Goal: Task Accomplishment & Management: Manage account settings

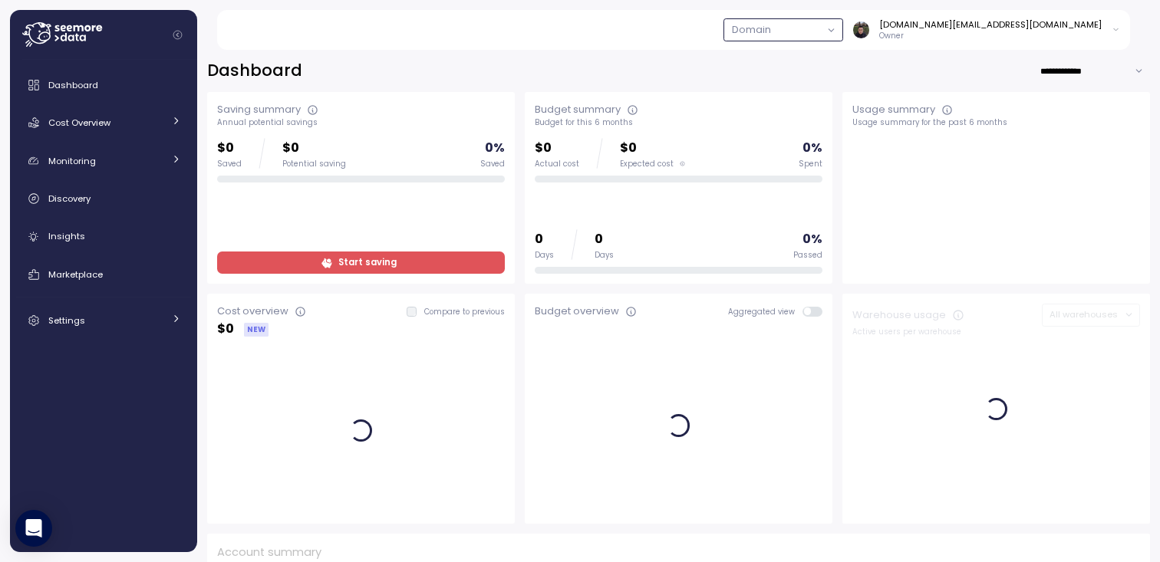
click at [843, 32] on button "button" at bounding box center [784, 29] width 120 height 22
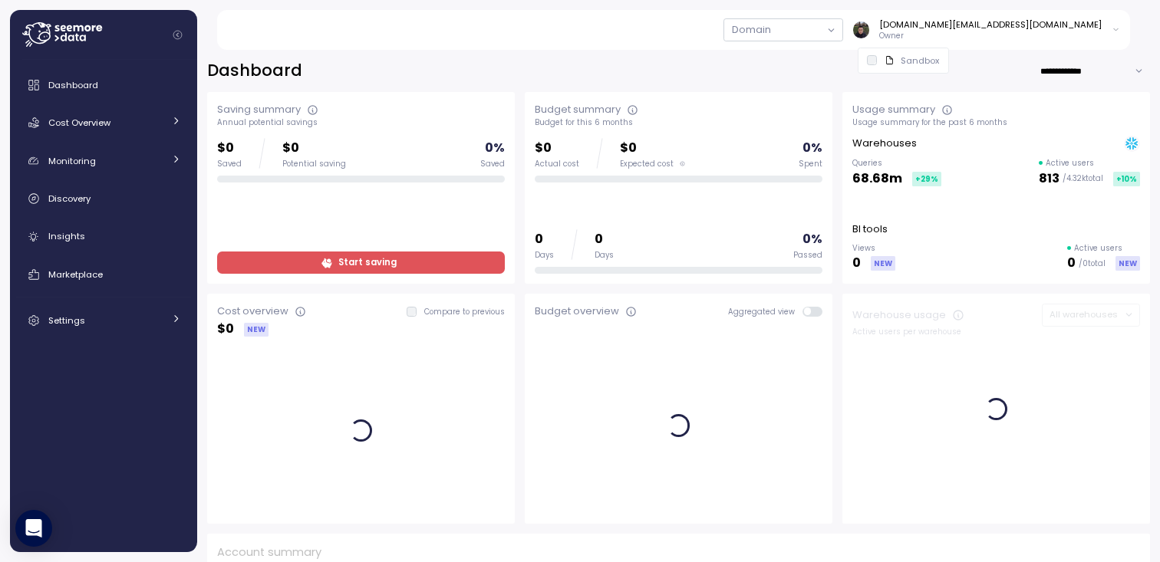
click at [743, 26] on div "Domain [DOMAIN_NAME][EMAIL_ADDRESS][DOMAIN_NAME] Owner" at bounding box center [683, 30] width 896 height 40
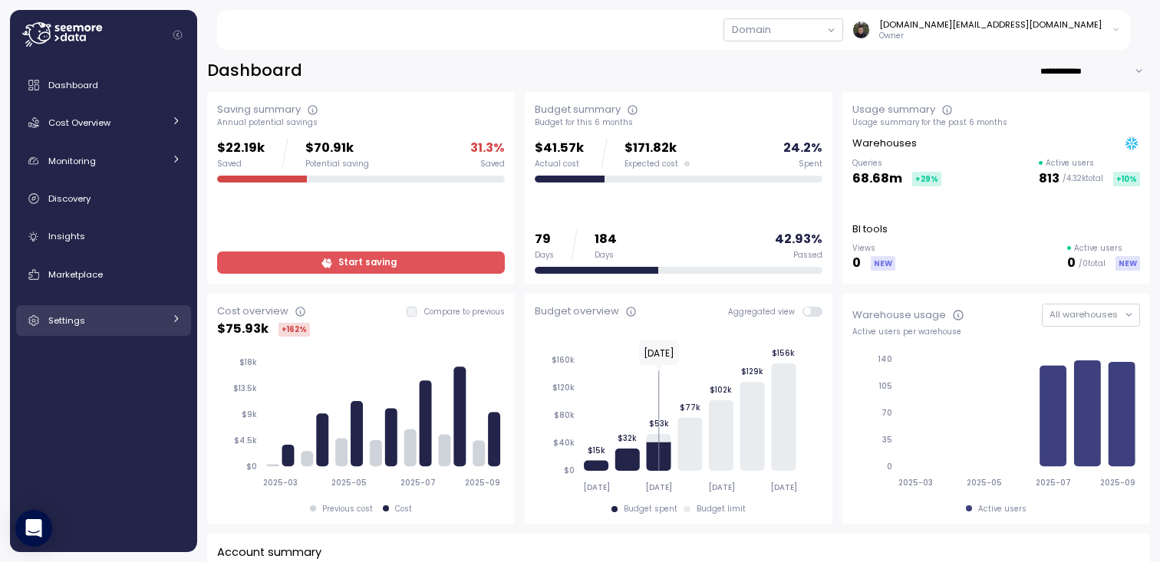
click at [104, 333] on link "Settings" at bounding box center [103, 320] width 175 height 31
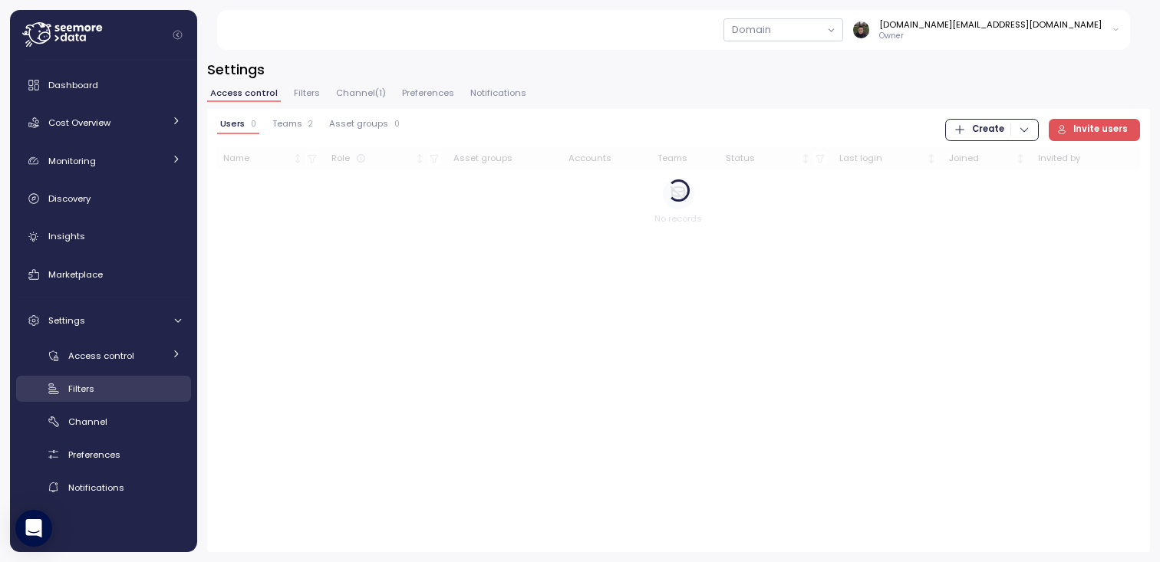
click at [91, 394] on span "Filters" at bounding box center [81, 389] width 26 height 12
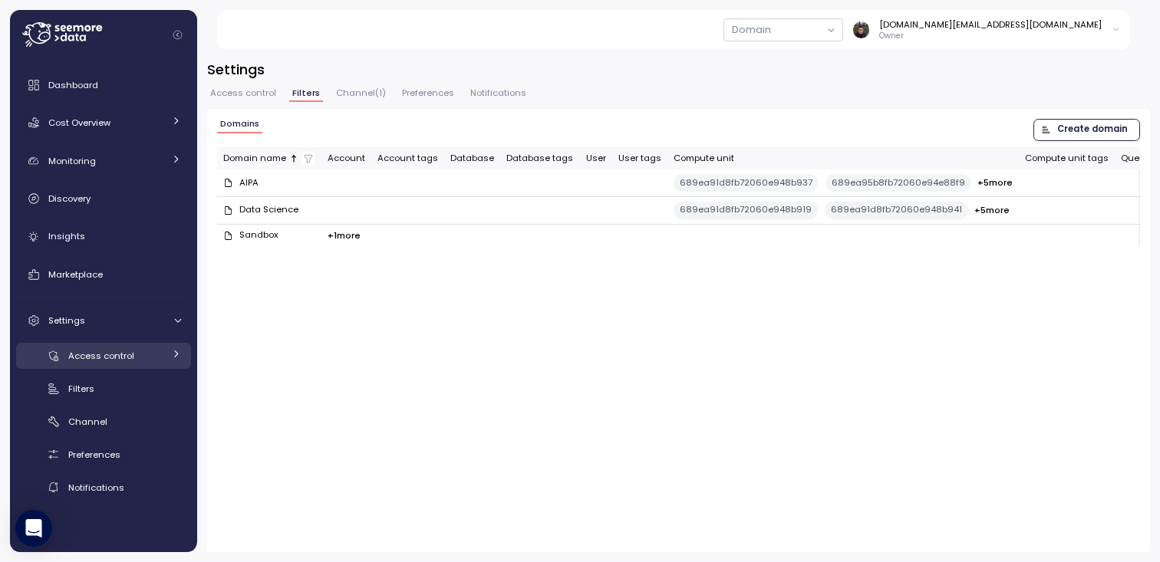
click at [104, 354] on span "Access control" at bounding box center [101, 356] width 66 height 12
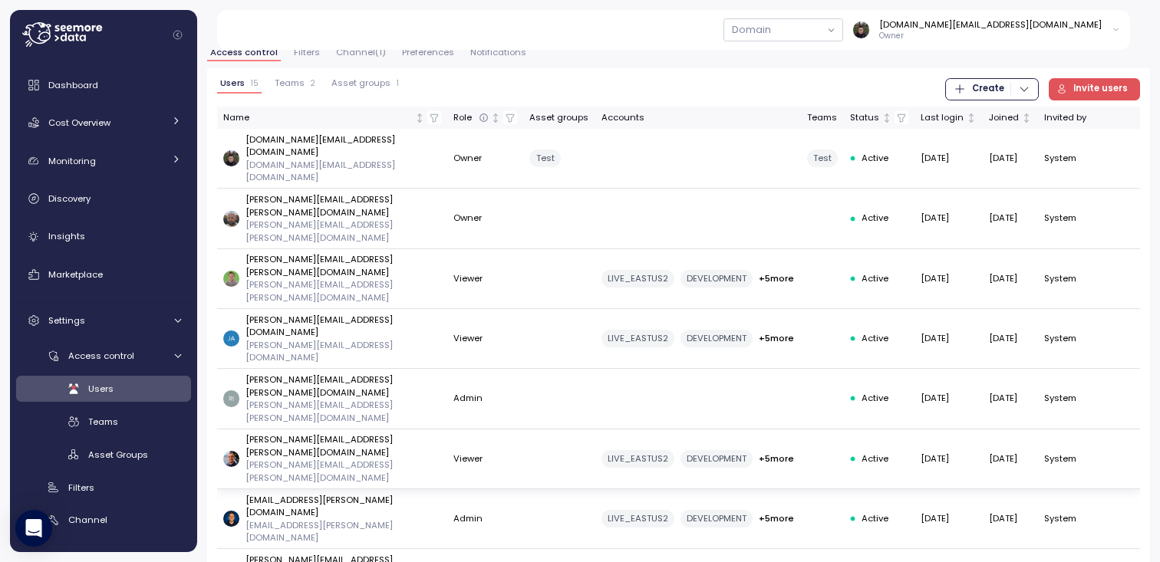
scroll to position [37, 0]
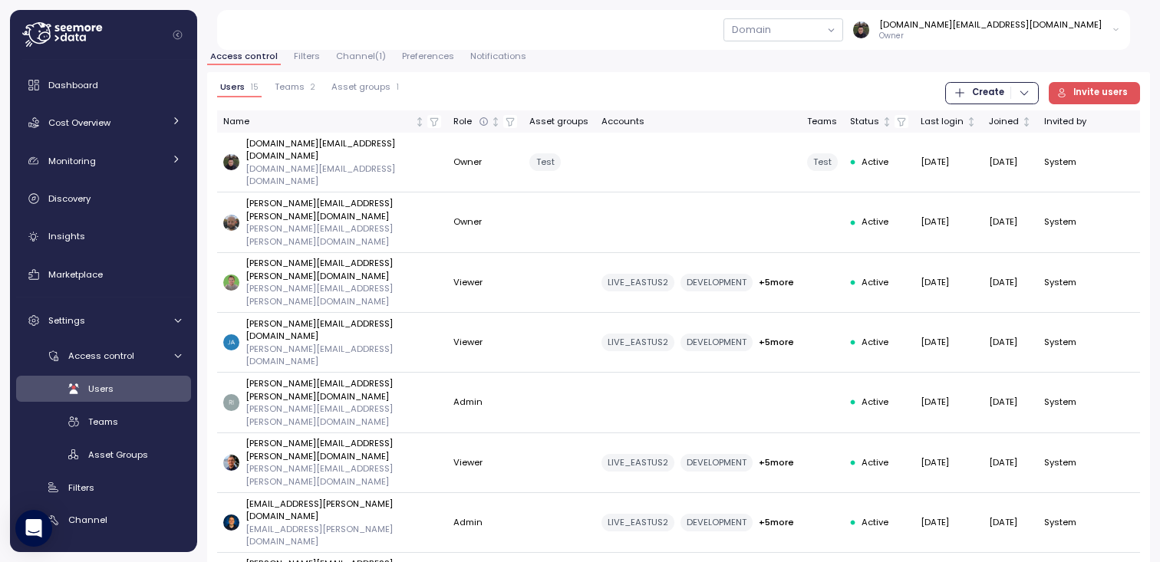
click at [780, 22] on div "Domain" at bounding box center [752, 29] width 56 height 21
click at [771, 29] on div "Domain" at bounding box center [751, 30] width 39 height 16
click at [843, 32] on button "button" at bounding box center [784, 29] width 120 height 22
click at [661, 29] on div "Domain [DOMAIN_NAME][EMAIL_ADDRESS][DOMAIN_NAME] Owner" at bounding box center [683, 30] width 896 height 40
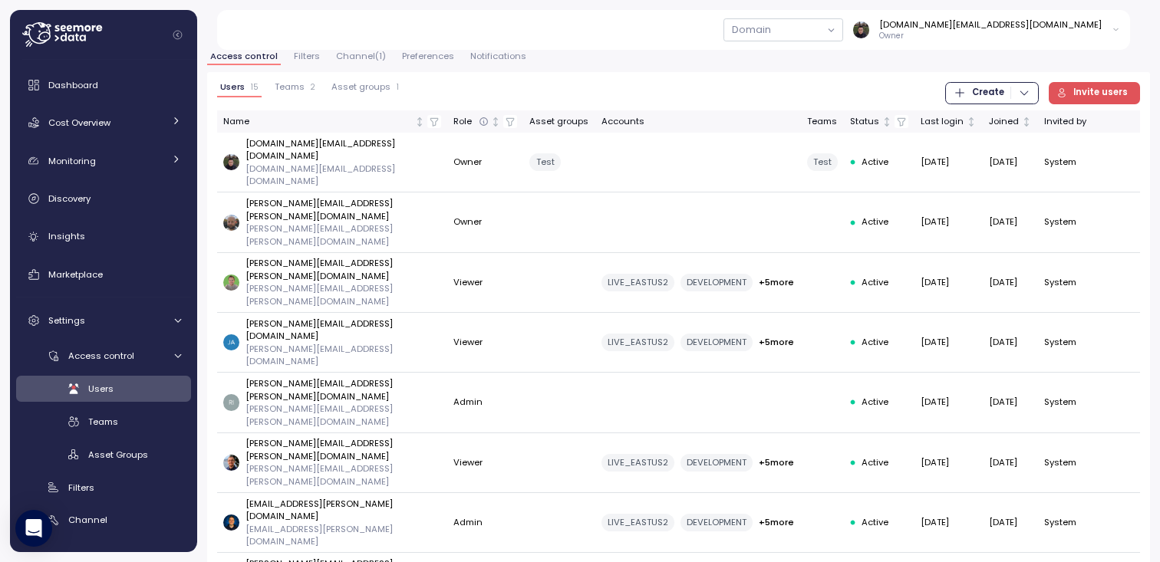
click at [294, 83] on span "Teams" at bounding box center [290, 87] width 30 height 8
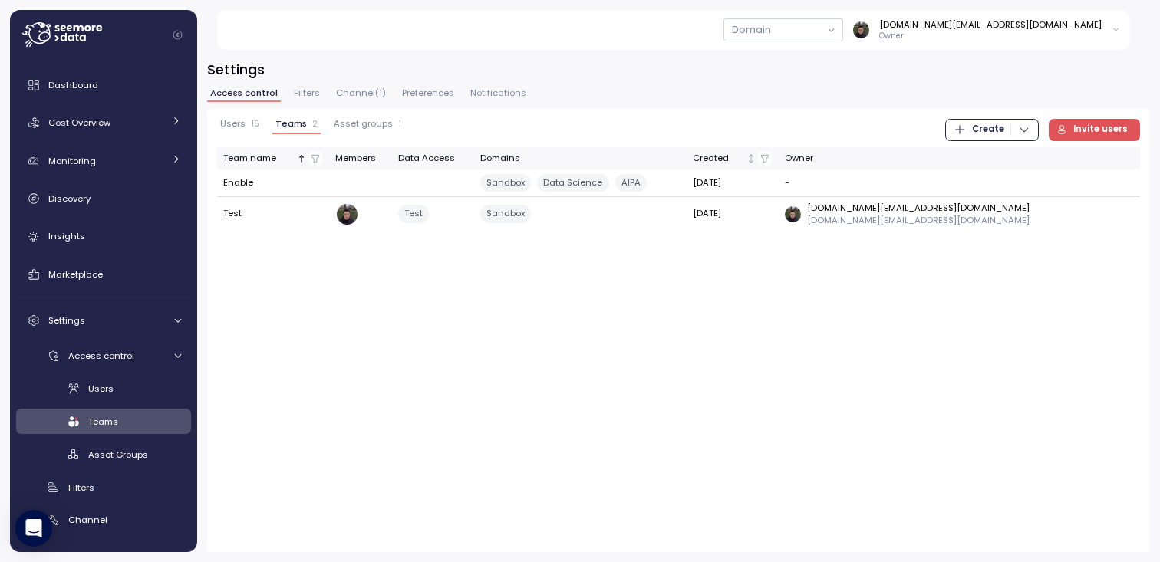
click at [391, 325] on div "Users 15 Teams 2 Asset groups 1 Create Invite users Team name Members Data Acce…" at bounding box center [678, 330] width 943 height 443
click at [412, 381] on div "Users 15 Teams 2 Asset groups 1 Create Invite users Team name Members Data Acce…" at bounding box center [678, 330] width 943 height 443
click at [448, 354] on div "Users 15 Teams 2 Asset groups 1 Create Invite users Team name Members Data Acce…" at bounding box center [678, 330] width 943 height 443
click at [476, 342] on div "Users 15 Teams 2 Asset groups 1 Create Invite users Team name Members Data Acce…" at bounding box center [678, 330] width 943 height 443
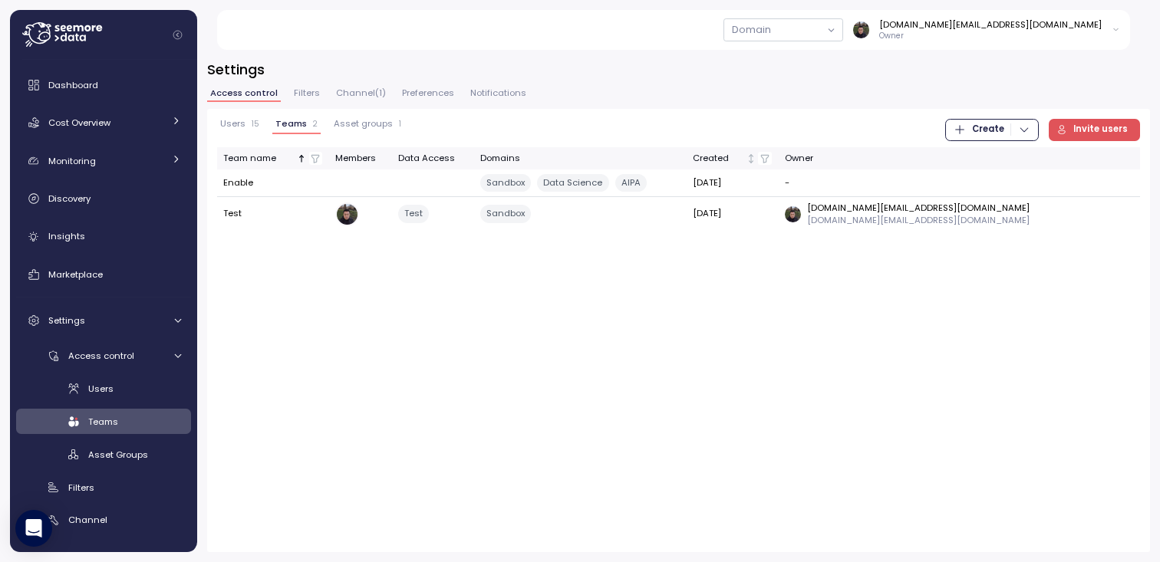
click at [476, 341] on div "Users 15 Teams 2 Asset groups 1 Create Invite users Team name Members Data Acce…" at bounding box center [678, 330] width 943 height 443
click at [135, 92] on div "Dashboard" at bounding box center [114, 84] width 133 height 15
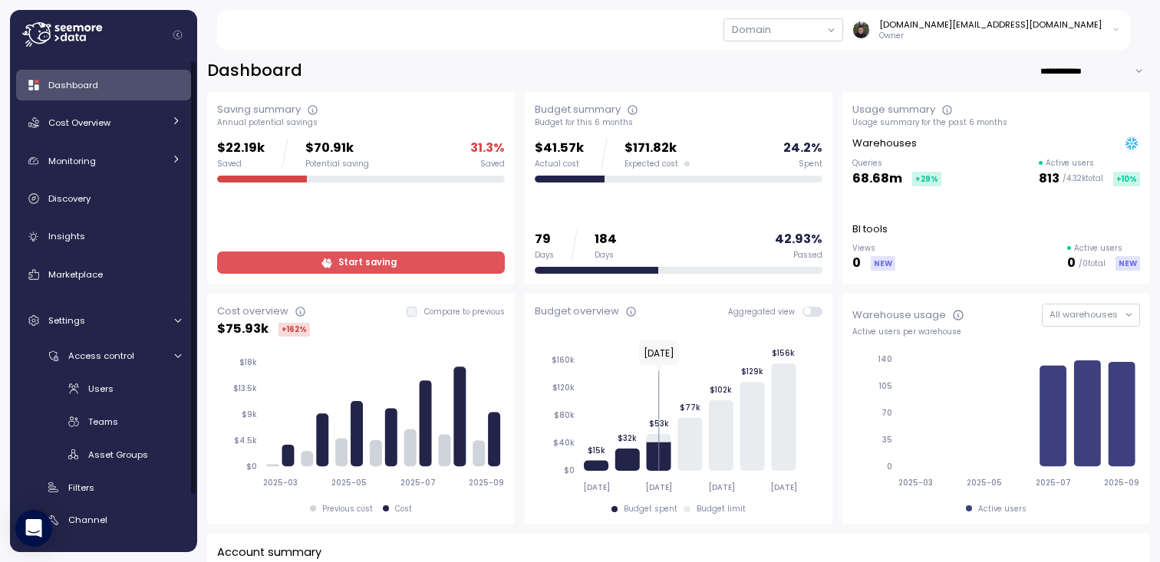
click at [771, 37] on div "Domain" at bounding box center [751, 30] width 39 height 16
click at [771, 33] on div "Domain" at bounding box center [751, 30] width 39 height 16
click at [843, 28] on button "button" at bounding box center [784, 29] width 120 height 22
click at [918, 62] on div "Sandbox" at bounding box center [920, 60] width 38 height 12
click at [834, 30] on icon "button" at bounding box center [831, 29] width 5 height 5
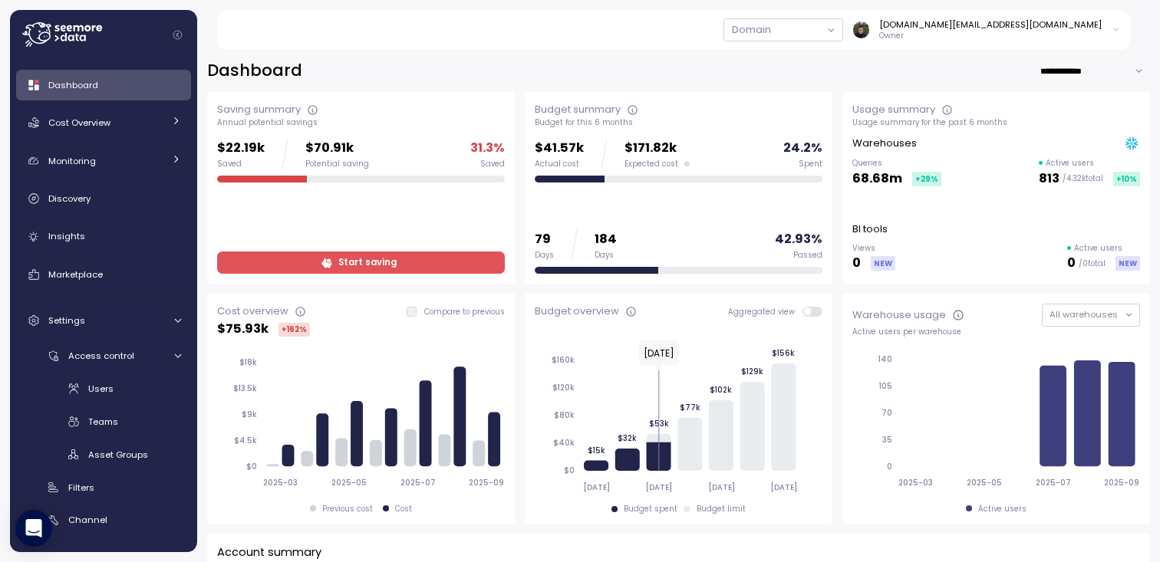
click at [630, 34] on div "Domain [DOMAIN_NAME][EMAIL_ADDRESS][DOMAIN_NAME] Owner" at bounding box center [683, 30] width 896 height 40
click at [843, 31] on button "button" at bounding box center [784, 29] width 120 height 22
click at [615, 35] on div "Domain [DOMAIN_NAME][EMAIL_ADDRESS][DOMAIN_NAME] Owner" at bounding box center [683, 30] width 896 height 40
click at [98, 403] on div "Users Teams Asset Groups" at bounding box center [103, 421] width 175 height 91
click at [103, 387] on span "Users" at bounding box center [100, 389] width 25 height 12
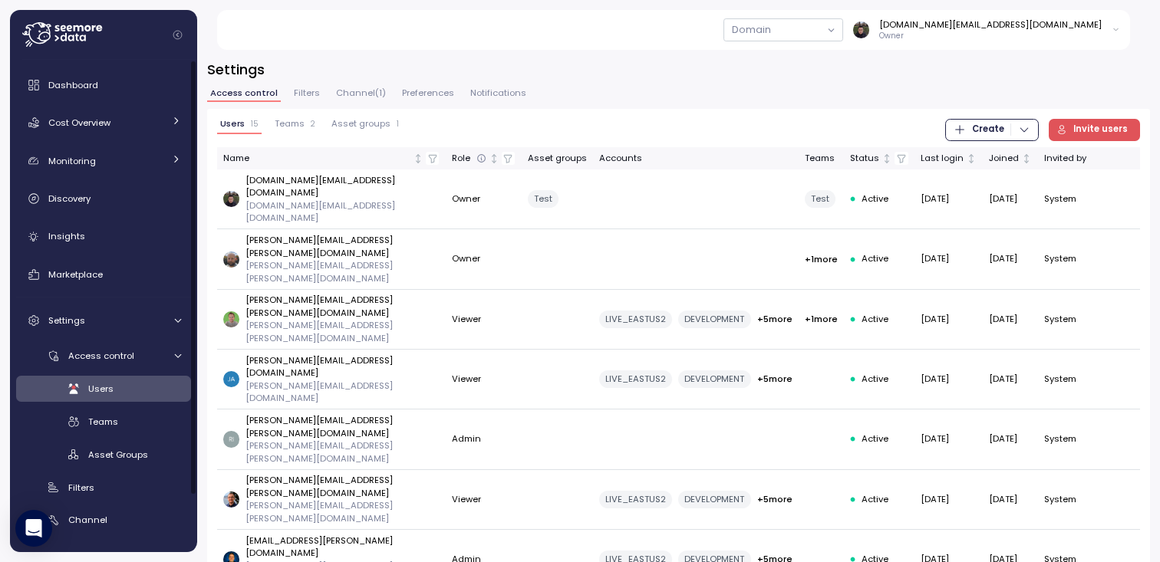
click at [291, 95] on button "Filters" at bounding box center [307, 95] width 32 height 13
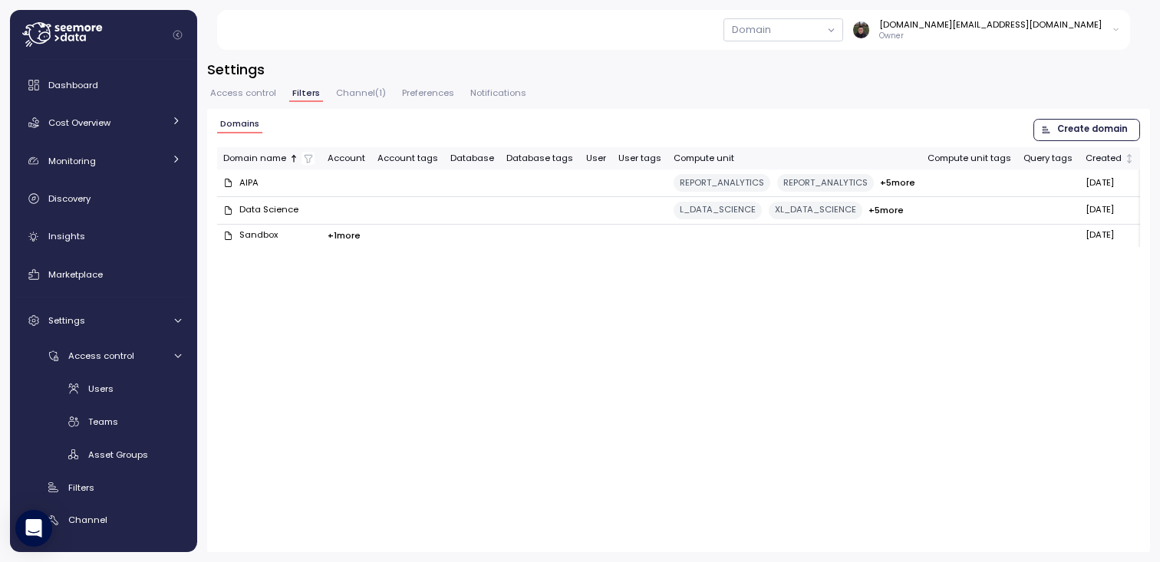
click at [251, 94] on span "Access control" at bounding box center [243, 93] width 66 height 8
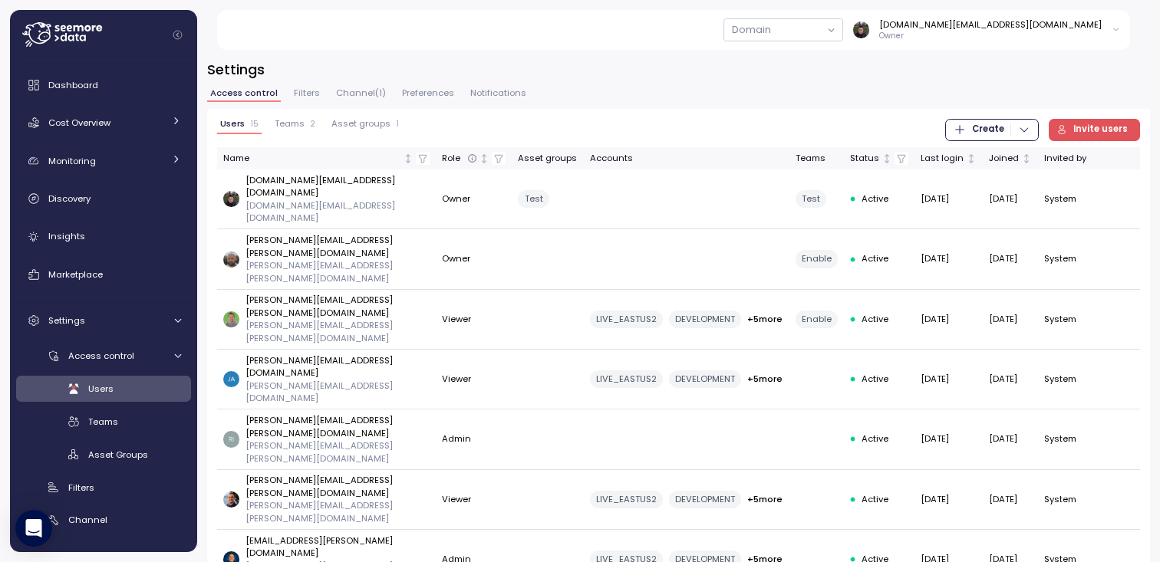
click at [292, 124] on span "Teams" at bounding box center [290, 124] width 30 height 8
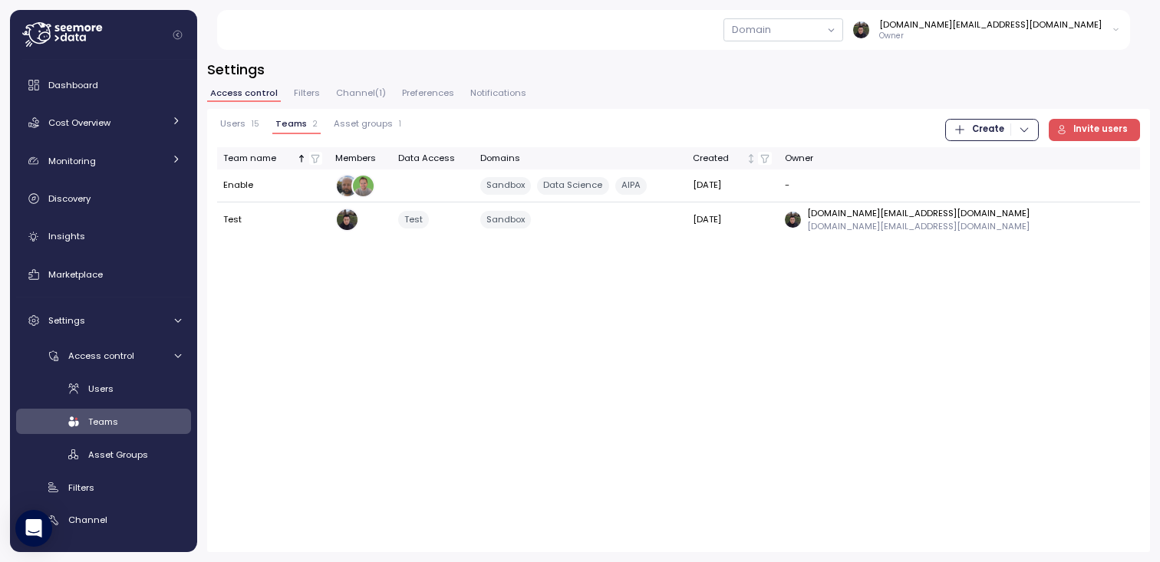
click at [351, 120] on span "Asset groups" at bounding box center [363, 124] width 59 height 8
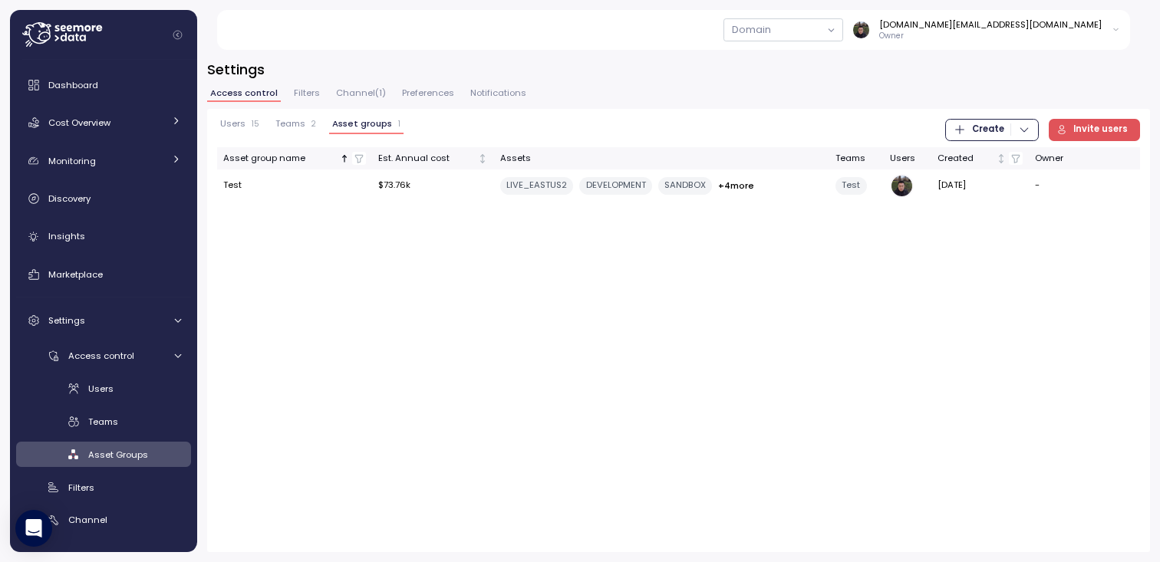
click at [299, 120] on span "Teams" at bounding box center [290, 124] width 30 height 8
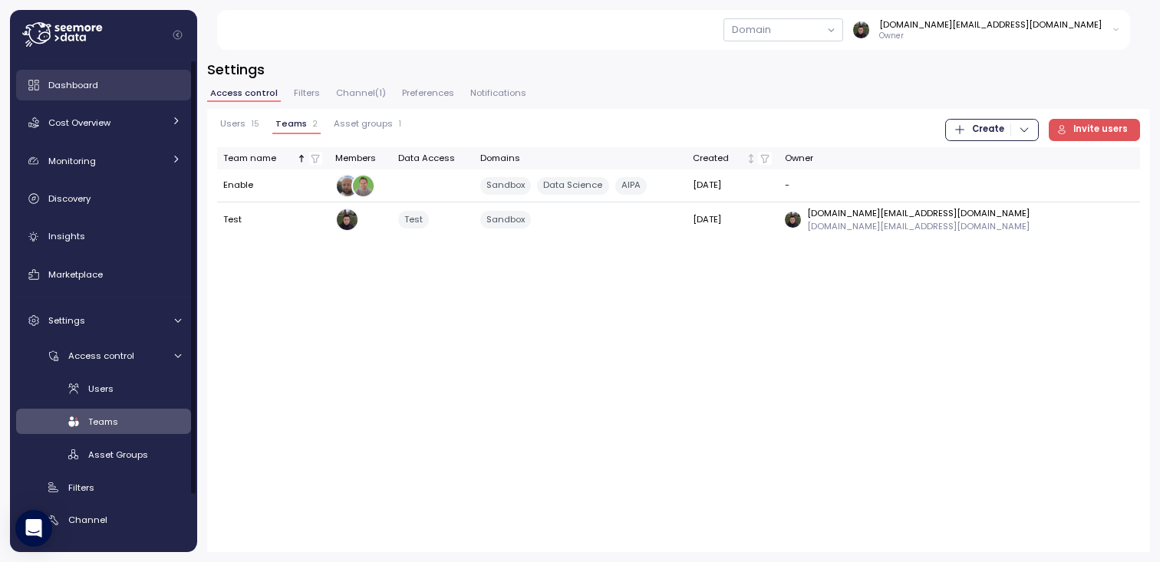
click at [132, 79] on div "Dashboard" at bounding box center [114, 84] width 133 height 15
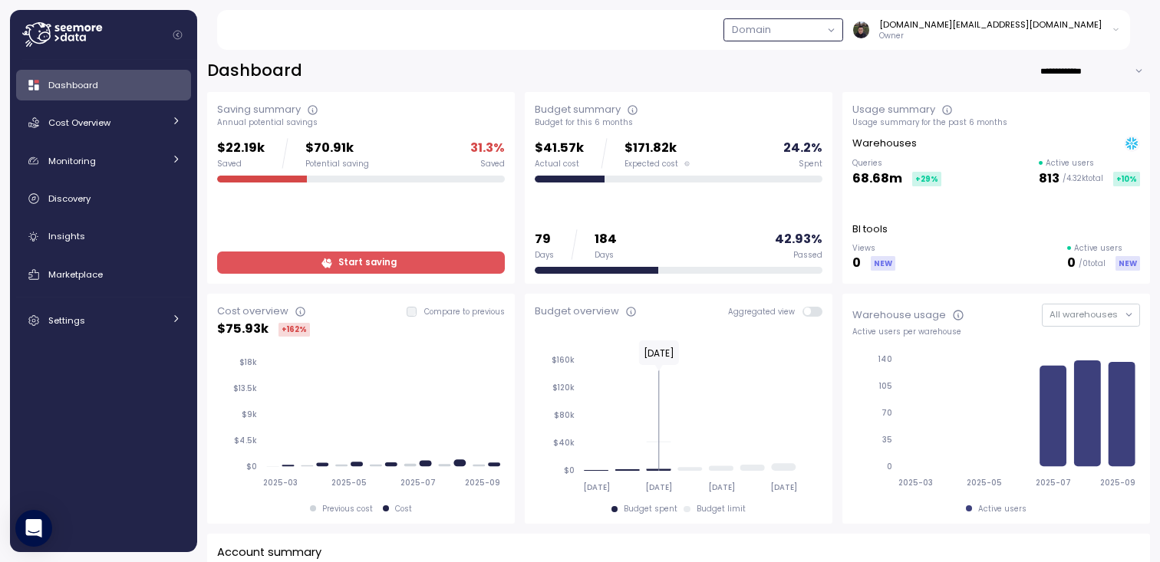
click at [843, 24] on button "button" at bounding box center [784, 29] width 120 height 22
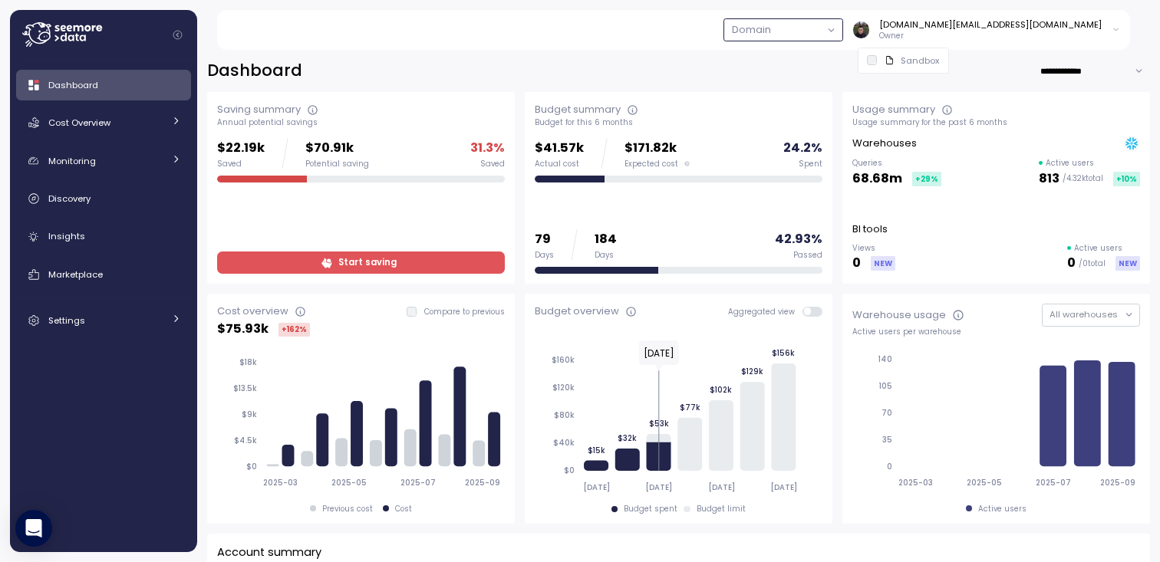
click at [843, 24] on button "button" at bounding box center [784, 29] width 120 height 22
click at [1060, 20] on div "[DOMAIN_NAME][EMAIL_ADDRESS][DOMAIN_NAME]" at bounding box center [990, 24] width 223 height 12
click at [1022, 24] on div "[DOMAIN_NAME][EMAIL_ADDRESS][DOMAIN_NAME]" at bounding box center [990, 24] width 223 height 12
click at [843, 23] on button "button" at bounding box center [784, 29] width 120 height 22
click at [843, 24] on button "button" at bounding box center [784, 29] width 120 height 22
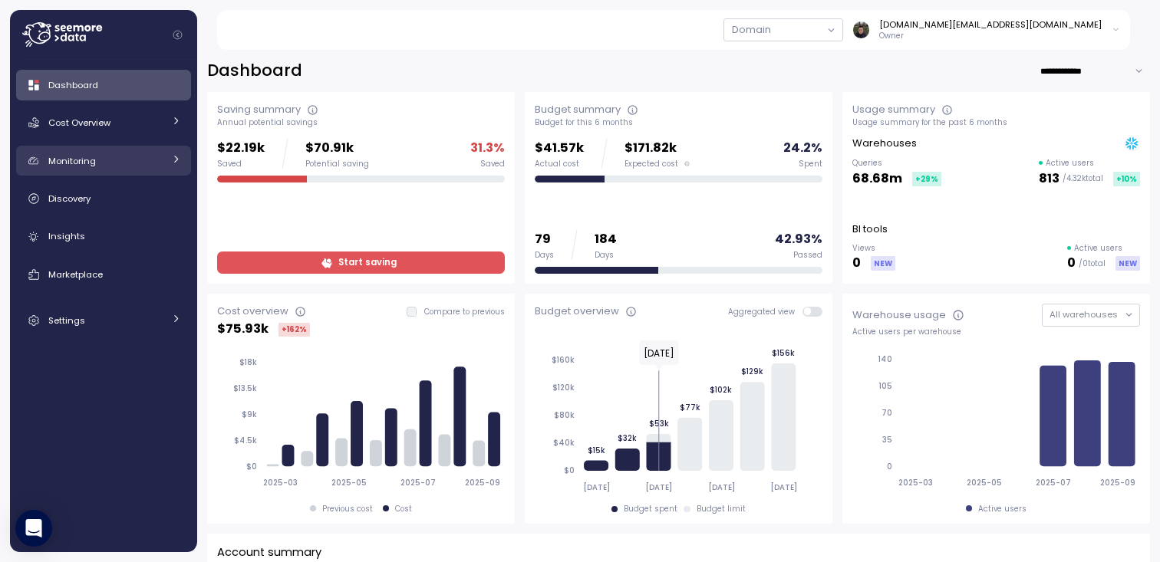
click at [121, 150] on link "Monitoring" at bounding box center [103, 161] width 175 height 31
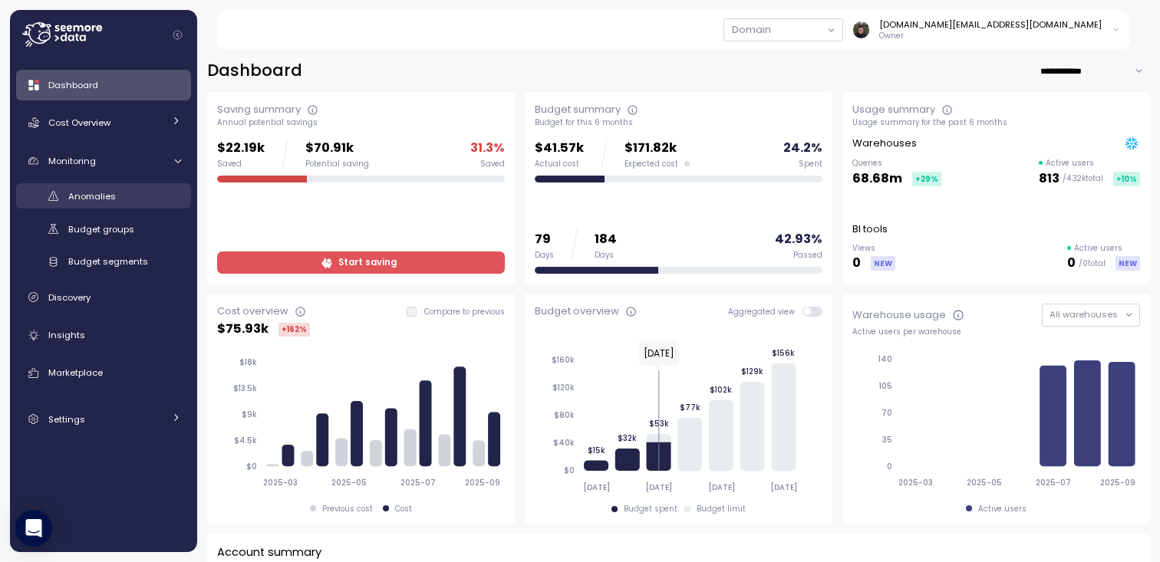
click at [105, 201] on span "Anomalies" at bounding box center [92, 196] width 48 height 12
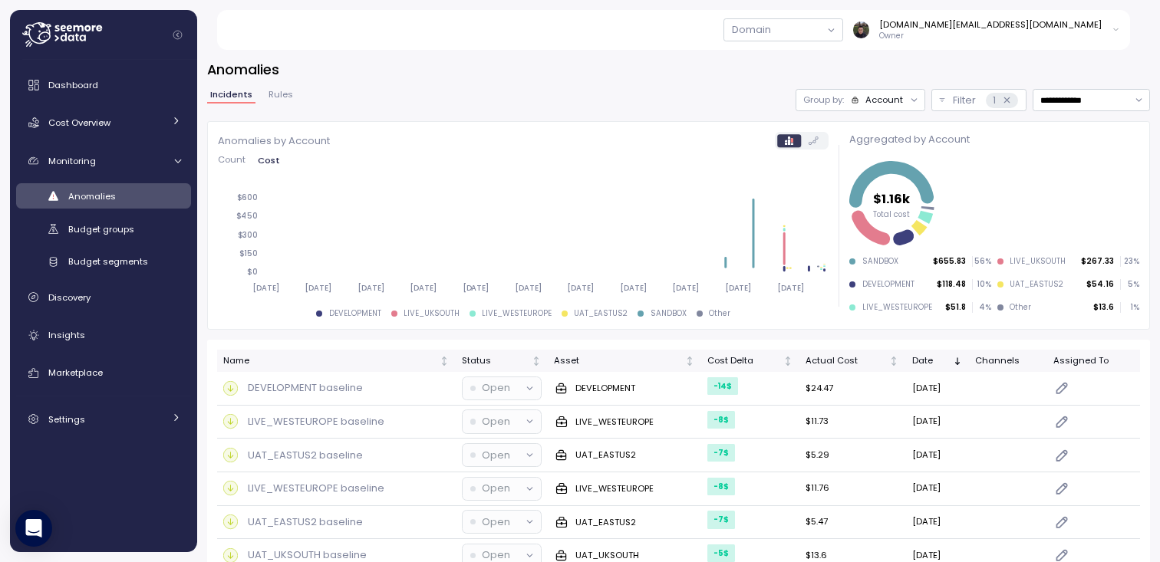
click at [572, 73] on h3 "Anomalies" at bounding box center [678, 69] width 943 height 19
click at [780, 28] on div "Domain" at bounding box center [752, 29] width 56 height 21
click at [843, 29] on button "button" at bounding box center [784, 29] width 120 height 22
click at [585, 58] on div "**********" at bounding box center [678, 301] width 963 height 523
click at [555, 96] on div "**********" at bounding box center [678, 100] width 943 height 22
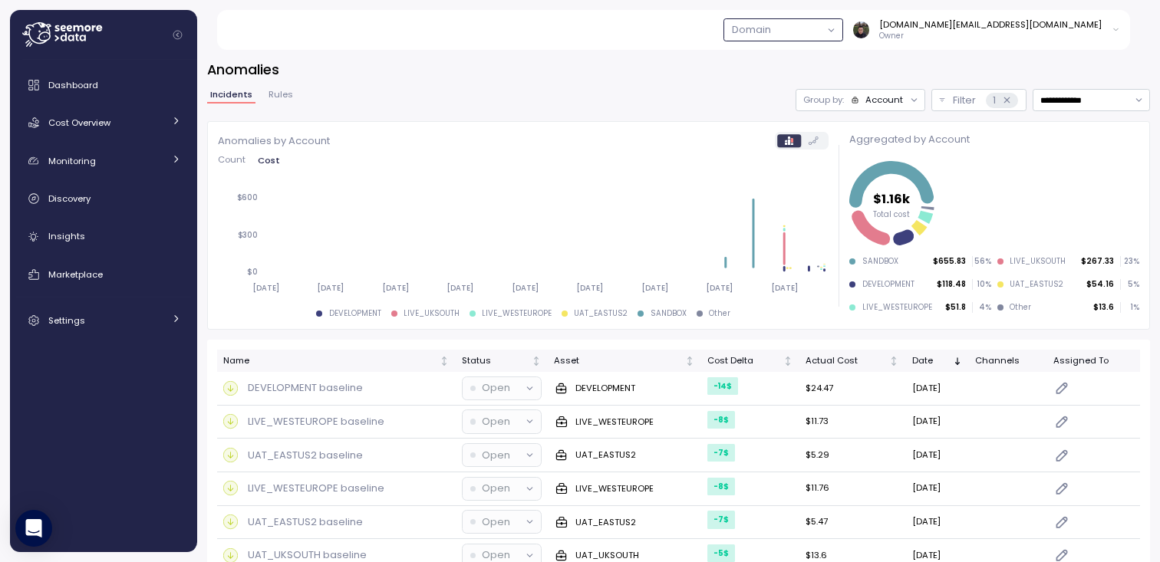
click at [843, 39] on button "button" at bounding box center [784, 29] width 120 height 22
click at [903, 58] on div "Sandbox" at bounding box center [920, 60] width 38 height 12
